Goal: Task Accomplishment & Management: Complete application form

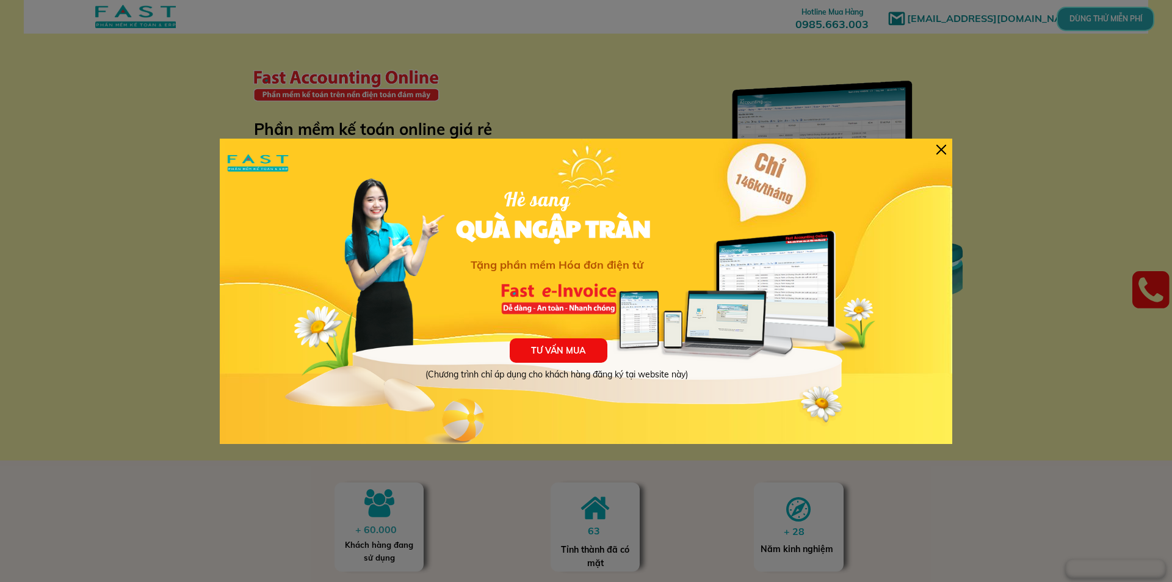
click at [941, 150] on div at bounding box center [941, 150] width 10 height 10
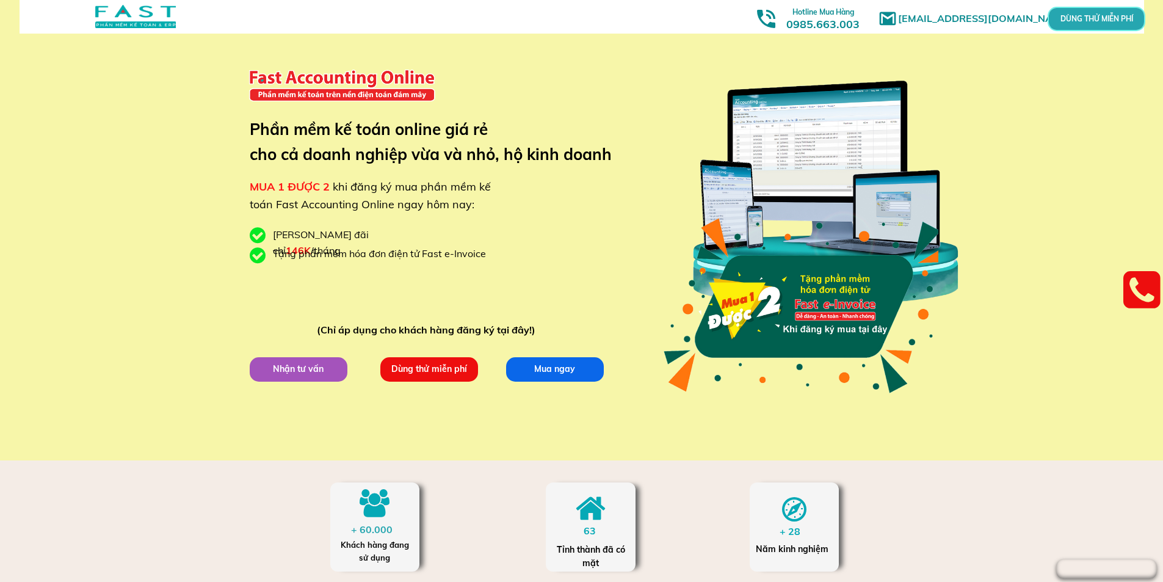
click at [442, 370] on p "Dùng thử miễn phí" at bounding box center [428, 368] width 101 height 25
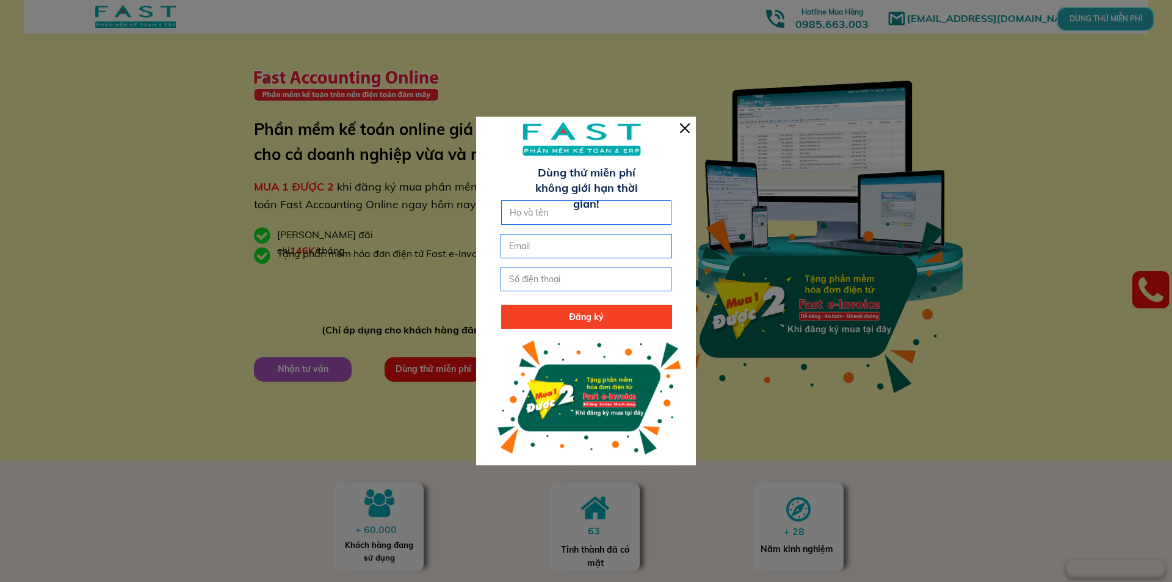
click at [613, 221] on input "text" at bounding box center [587, 212] width 160 height 23
type input "n"
type input "Nguyễn Thị Hưng"
click at [625, 244] on input "email" at bounding box center [586, 245] width 160 height 23
type input "[EMAIL_ADDRESS][DOMAIN_NAME]"
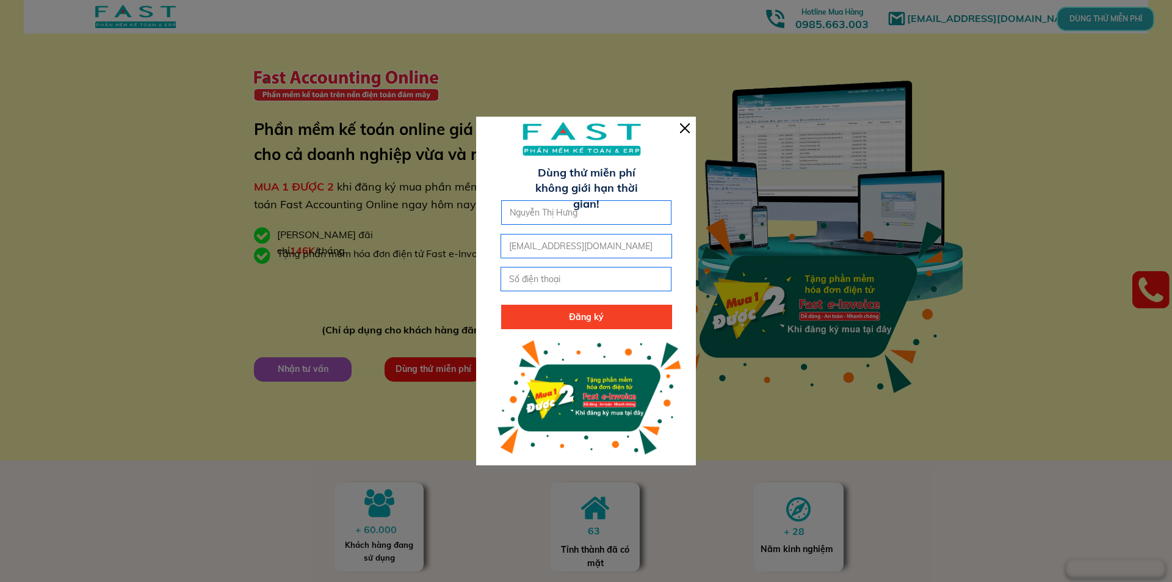
click at [610, 280] on input "tel" at bounding box center [586, 278] width 160 height 23
type input "0987941306"
click at [616, 311] on p "Đăng ký" at bounding box center [586, 317] width 171 height 24
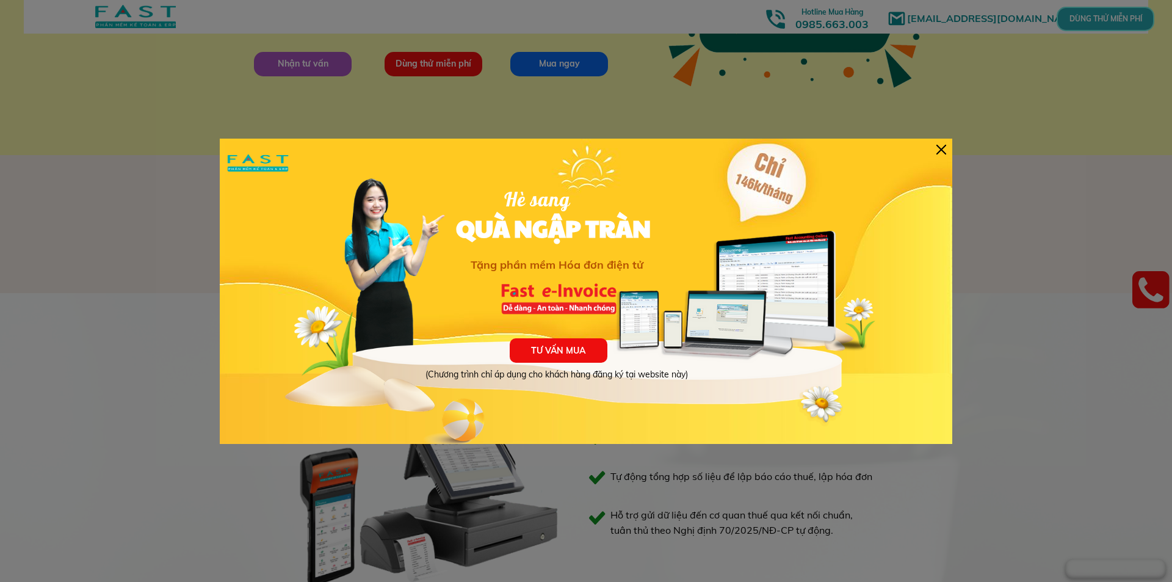
click at [942, 147] on div at bounding box center [941, 150] width 10 height 10
